Goal: Task Accomplishment & Management: Use online tool/utility

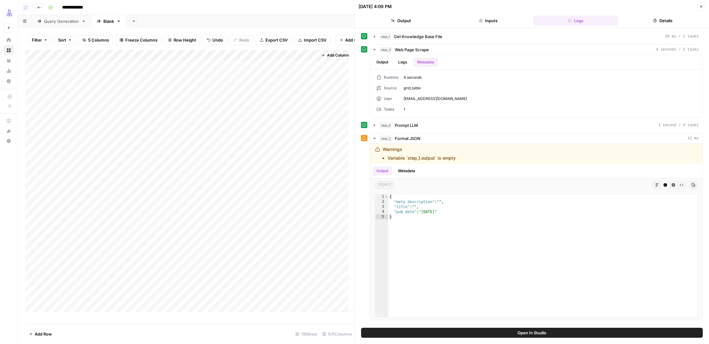
scroll to position [1, 0]
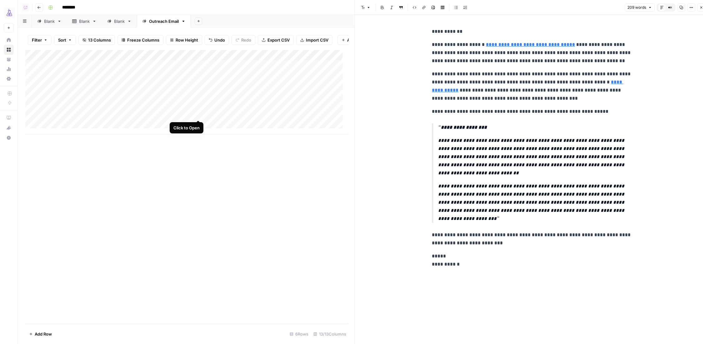
click at [199, 112] on div "Add Column" at bounding box center [186, 92] width 323 height 84
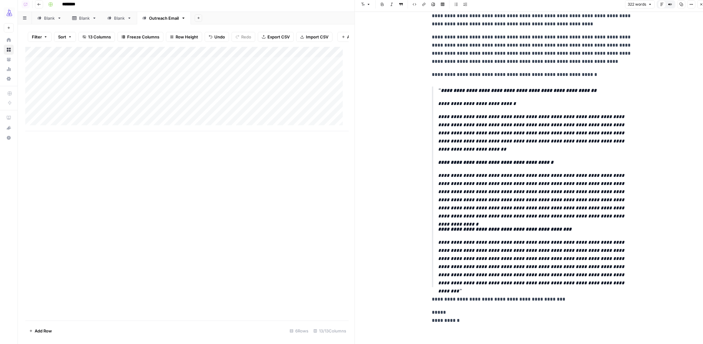
scroll to position [2, 0]
click at [168, 123] on div "Add Column" at bounding box center [186, 89] width 323 height 84
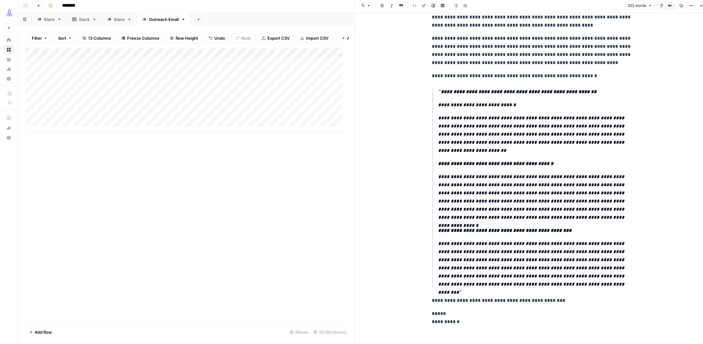
click at [199, 121] on div "Add Column" at bounding box center [186, 90] width 323 height 84
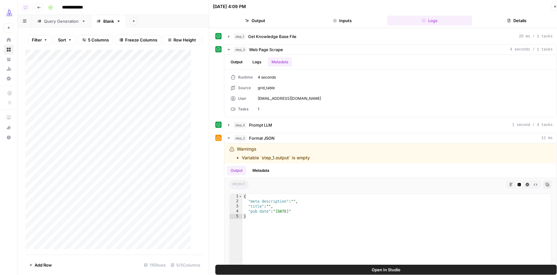
scroll to position [1, 0]
click at [553, 6] on button "Close" at bounding box center [556, 6] width 8 height 8
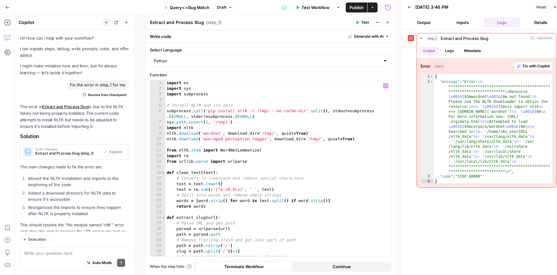
scroll to position [24, 0]
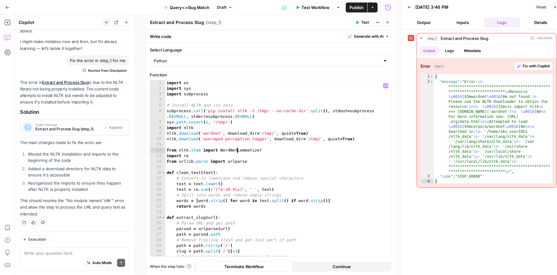
click at [238, 148] on div "import os import sys import subprocess # Install NLTK and its data subprocess .…" at bounding box center [276, 174] width 220 height 188
type textarea "**********"
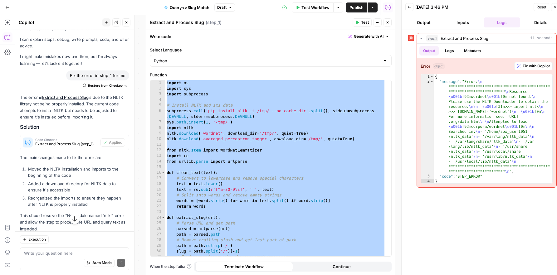
scroll to position [13, 0]
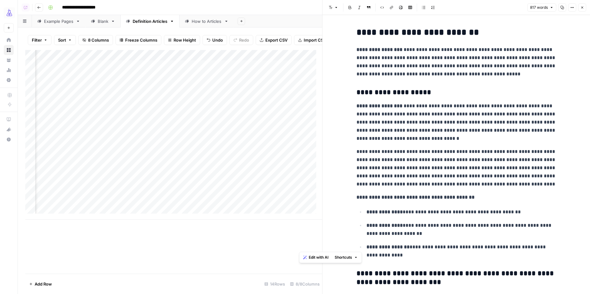
scroll to position [675, 0]
